Goal: Obtain resource: Obtain resource

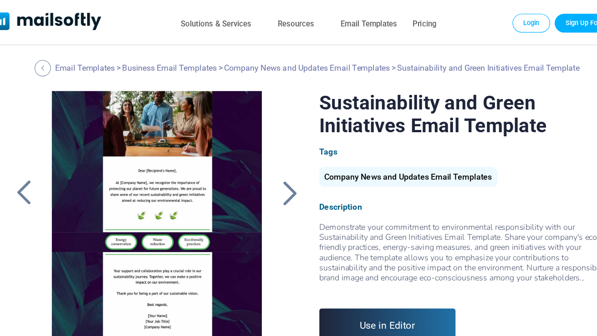
click at [180, 179] on div at bounding box center [160, 196] width 209 height 228
